Goal: Information Seeking & Learning: Learn about a topic

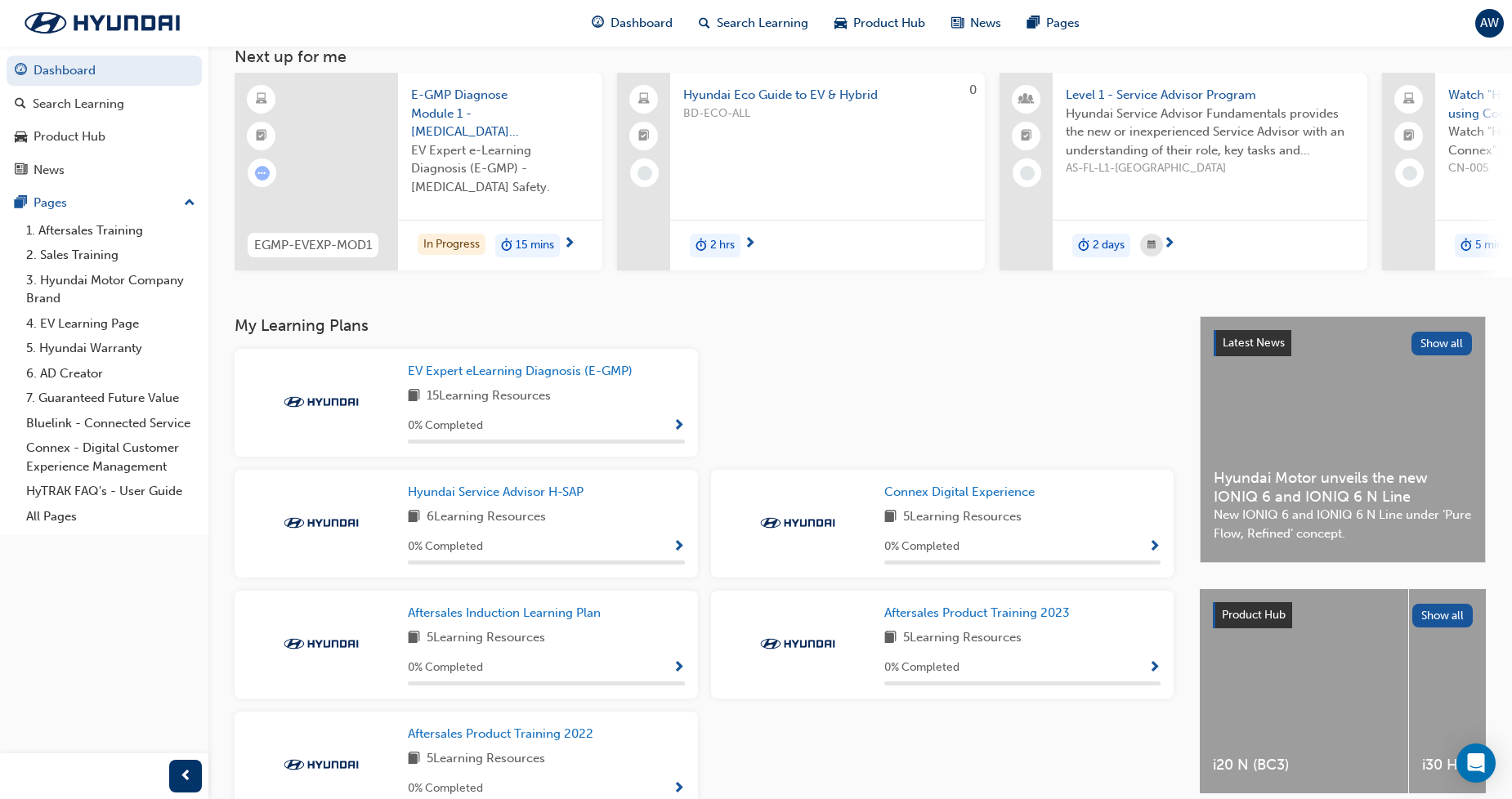
scroll to position [205, 0]
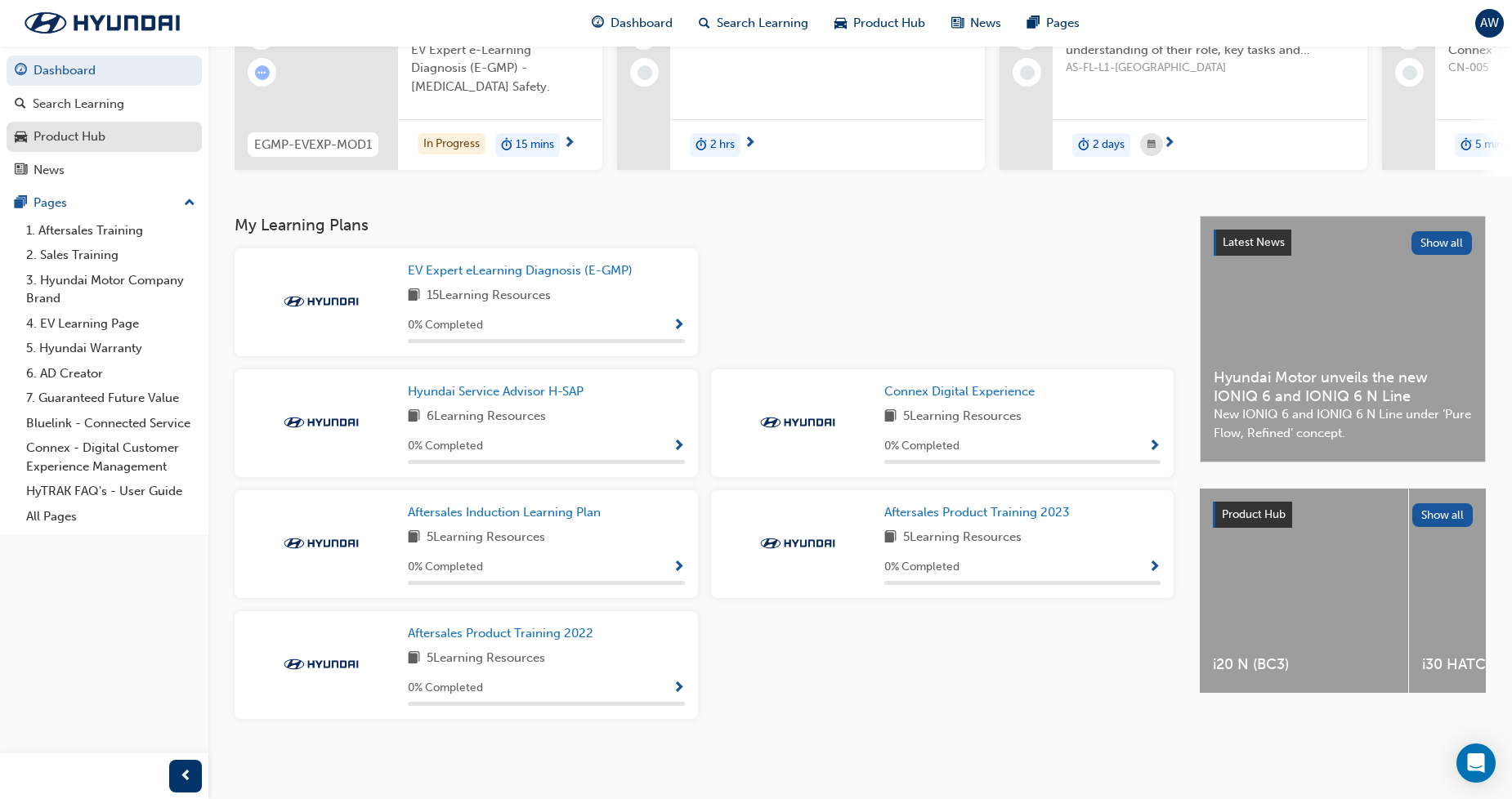
click at [117, 133] on div "Product Hub" at bounding box center [104, 136] width 179 height 20
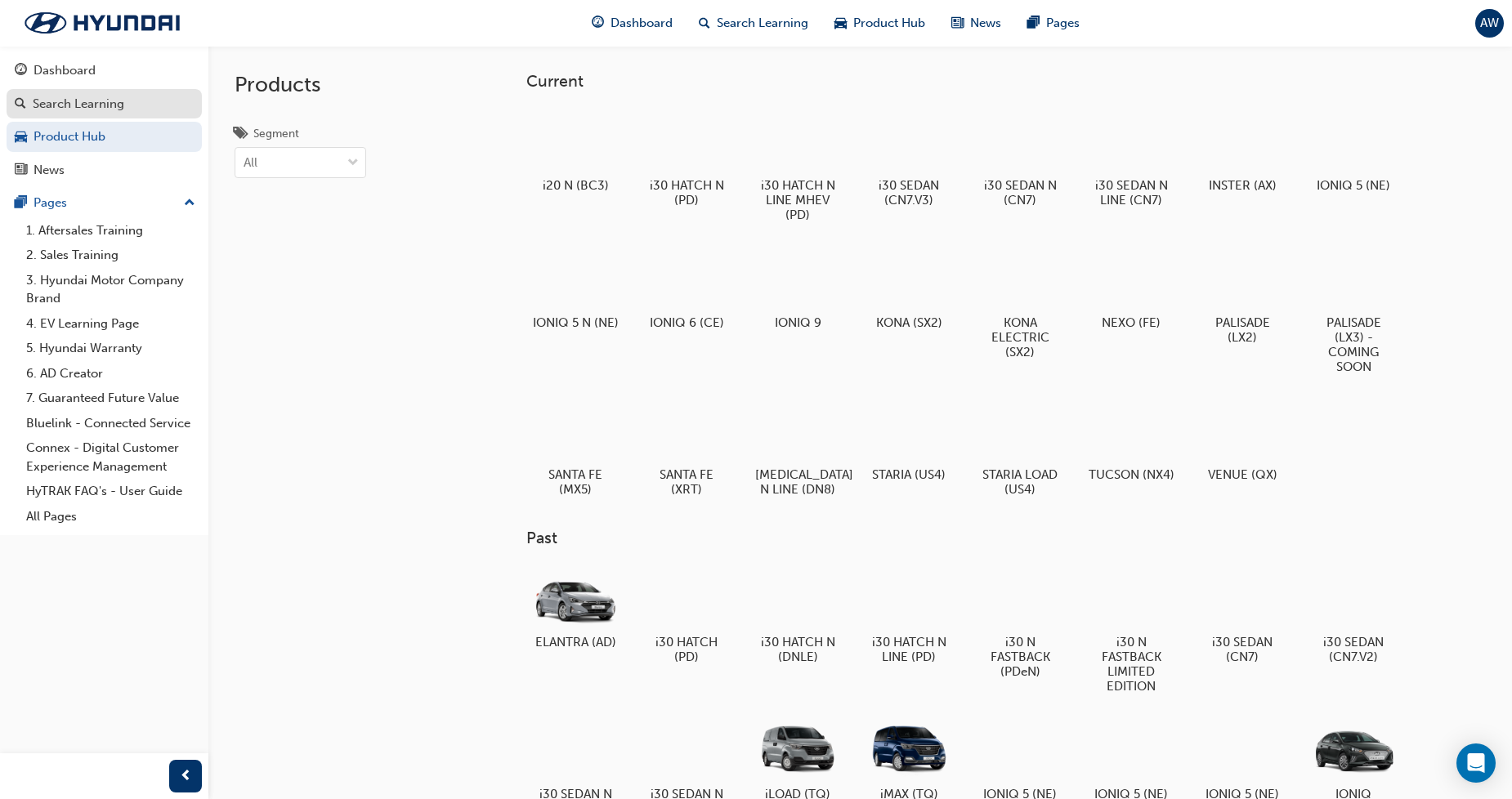
click at [133, 100] on div "Search Learning" at bounding box center [104, 103] width 179 height 20
